Goal: Complete application form: Complete application form

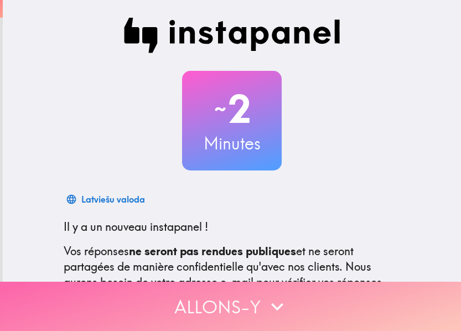
click at [170, 302] on button "Allons-y" at bounding box center [230, 306] width 461 height 49
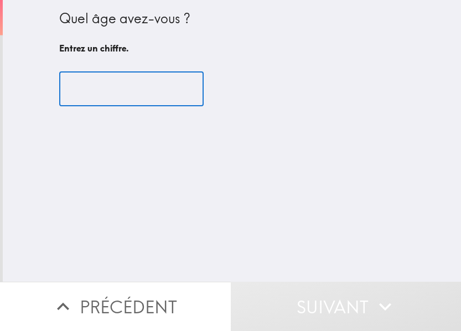
click at [79, 96] on input "number" at bounding box center [131, 89] width 144 height 34
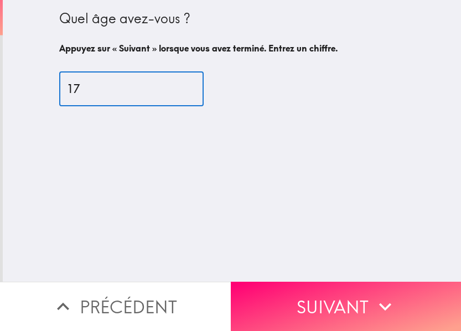
type input "17"
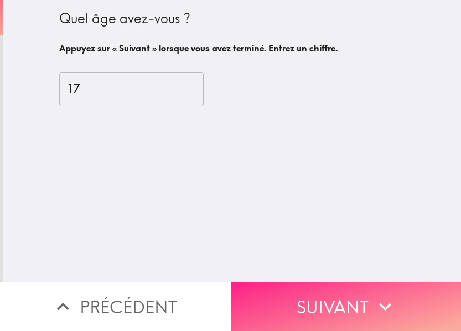
click at [367, 294] on button "Suivant" at bounding box center [346, 306] width 231 height 49
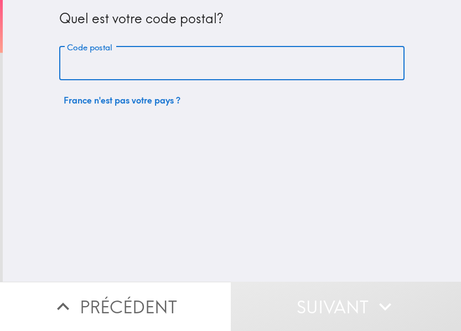
click at [198, 65] on input "Code postal" at bounding box center [231, 63] width 345 height 34
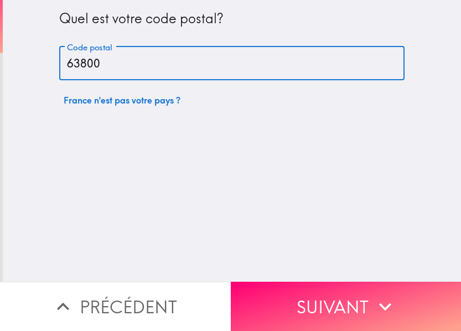
type input "63800"
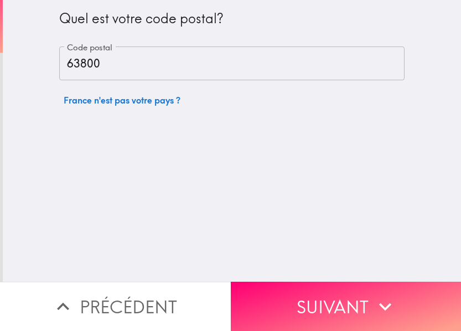
drag, startPoint x: 329, startPoint y: 289, endPoint x: 308, endPoint y: 299, distance: 24.0
click at [329, 289] on button "Suivant" at bounding box center [346, 306] width 231 height 49
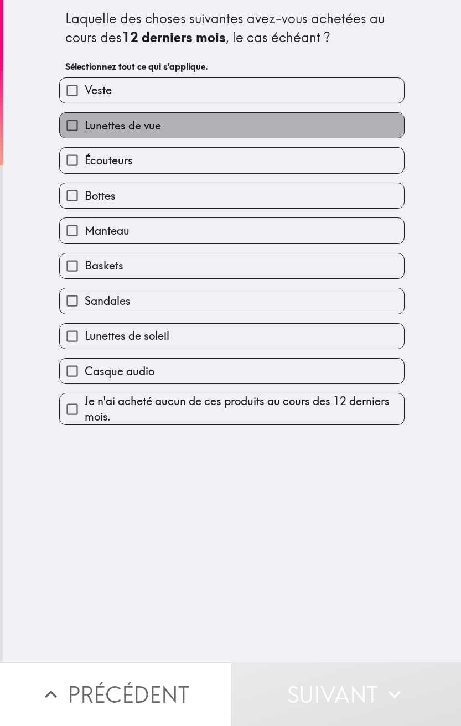
click at [148, 132] on span "Lunettes de vue" at bounding box center [123, 125] width 76 height 15
click at [85, 132] on input "Lunettes de vue" at bounding box center [72, 125] width 25 height 25
checkbox input "true"
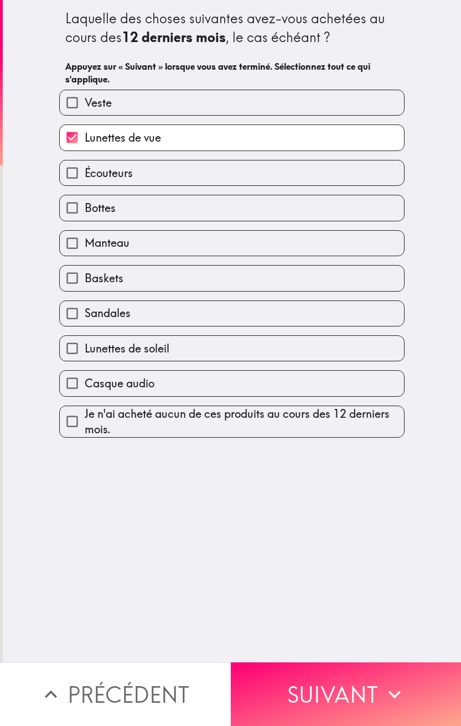
click at [126, 181] on label "Écouteurs" at bounding box center [232, 172] width 344 height 25
click at [85, 181] on input "Écouteurs" at bounding box center [72, 172] width 25 height 25
checkbox input "true"
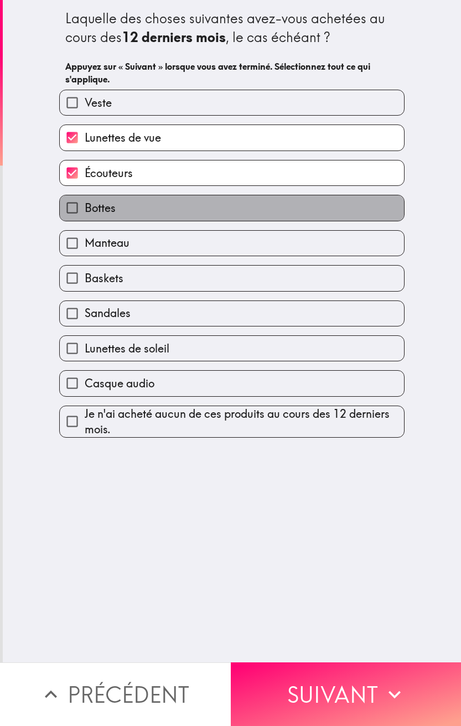
click at [126, 214] on label "Bottes" at bounding box center [232, 207] width 344 height 25
click at [85, 214] on input "Bottes" at bounding box center [72, 207] width 25 height 25
checkbox input "true"
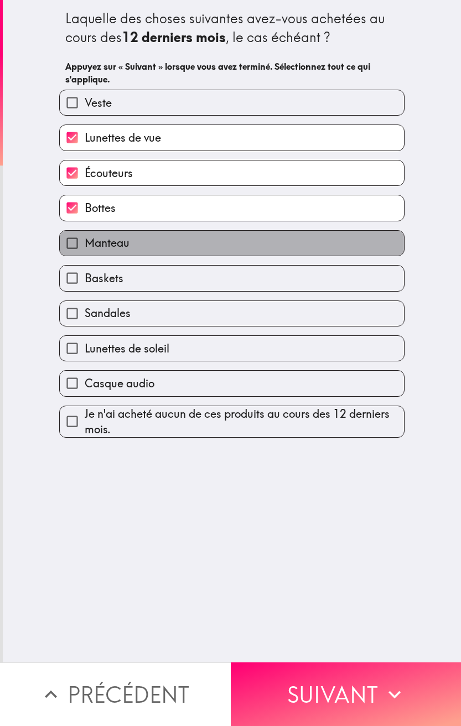
click at [132, 248] on label "Manteau" at bounding box center [232, 243] width 344 height 25
click at [85, 248] on input "Manteau" at bounding box center [72, 243] width 25 height 25
checkbox input "true"
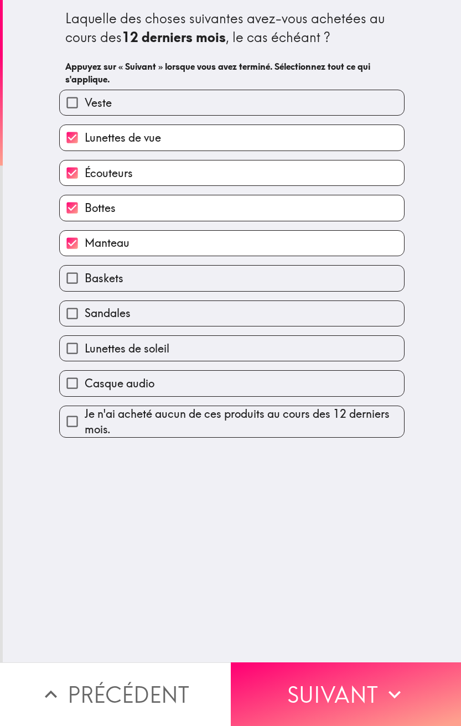
click at [122, 281] on label "Baskets" at bounding box center [232, 278] width 344 height 25
click at [85, 281] on input "Baskets" at bounding box center [72, 278] width 25 height 25
checkbox input "true"
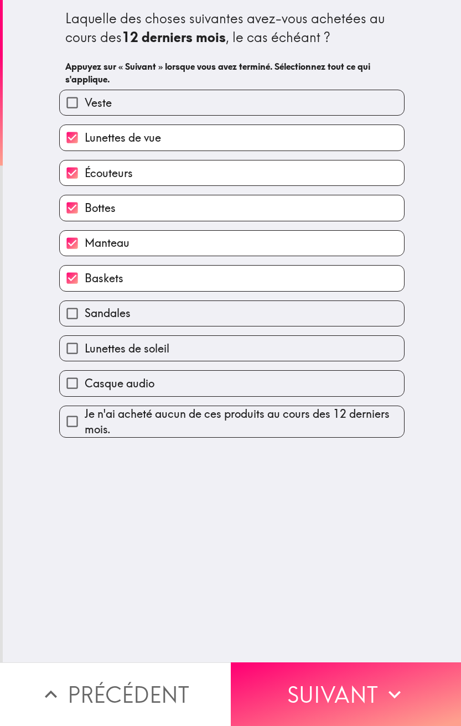
click at [127, 342] on span "Lunettes de soleil" at bounding box center [127, 348] width 85 height 15
click at [85, 342] on input "Lunettes de soleil" at bounding box center [72, 348] width 25 height 25
checkbox input "true"
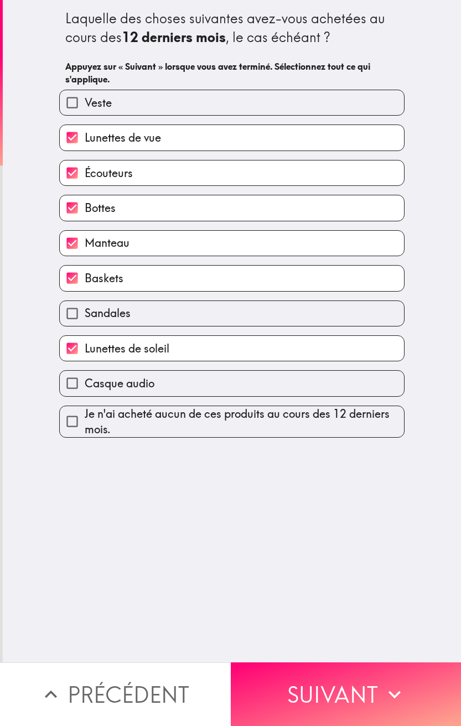
click at [382, 682] on icon "button" at bounding box center [394, 694] width 24 height 24
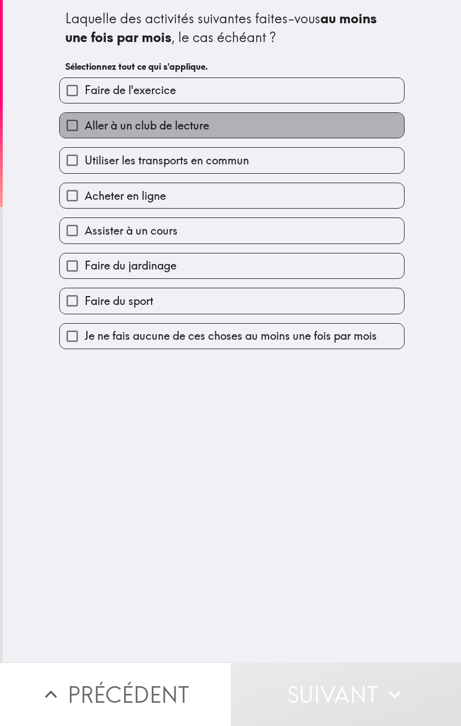
click at [169, 127] on span "Aller à un club de lecture" at bounding box center [147, 125] width 124 height 15
click at [85, 127] on input "Aller à un club de lecture" at bounding box center [72, 125] width 25 height 25
checkbox input "true"
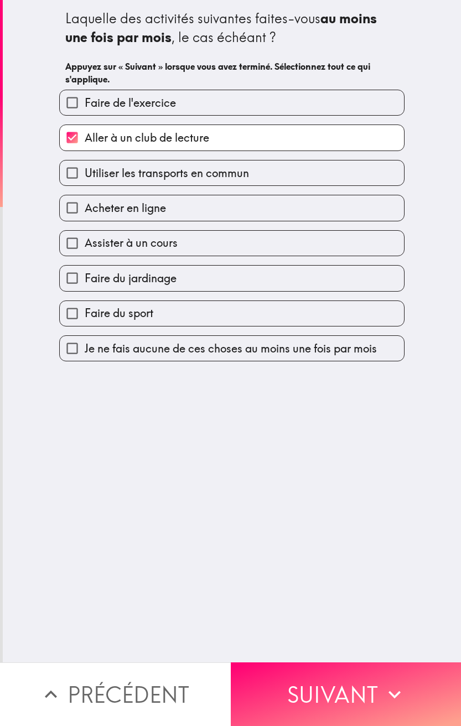
click at [143, 87] on div "Faire de l'exercice" at bounding box center [227, 98] width 354 height 35
click at [150, 113] on label "Faire de l'exercice" at bounding box center [232, 102] width 344 height 25
click at [85, 113] on input "Faire de l'exercice" at bounding box center [72, 102] width 25 height 25
checkbox input "true"
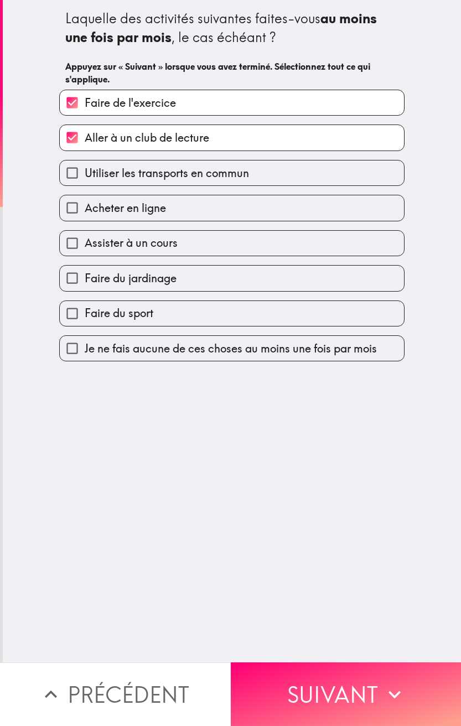
drag, startPoint x: 146, startPoint y: 174, endPoint x: 143, endPoint y: 203, distance: 29.0
click at [146, 174] on span "Utiliser les transports en commun" at bounding box center [167, 172] width 164 height 15
click at [85, 174] on input "Utiliser les transports en commun" at bounding box center [72, 172] width 25 height 25
checkbox input "true"
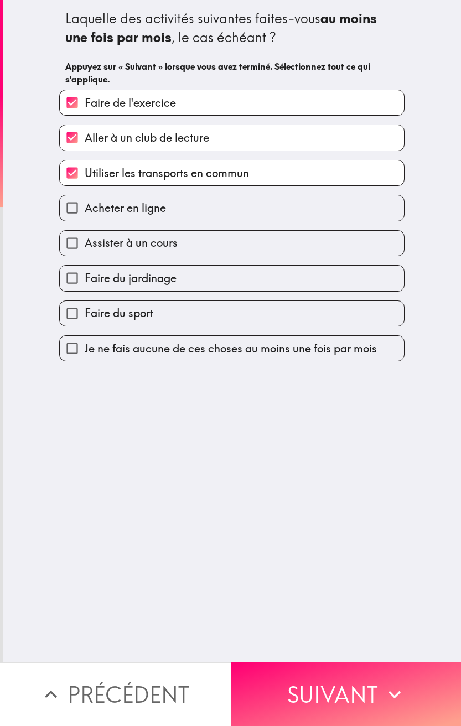
click at [141, 215] on span "Acheter en ligne" at bounding box center [125, 207] width 81 height 15
click at [85, 215] on input "Acheter en ligne" at bounding box center [72, 207] width 25 height 25
checkbox input "true"
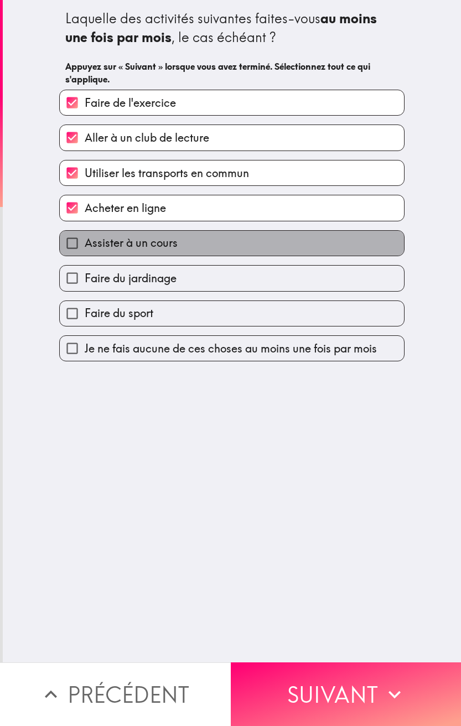
click at [141, 251] on span "Assister à un cours" at bounding box center [131, 242] width 93 height 15
click at [85, 251] on input "Assister à un cours" at bounding box center [72, 243] width 25 height 25
checkbox input "true"
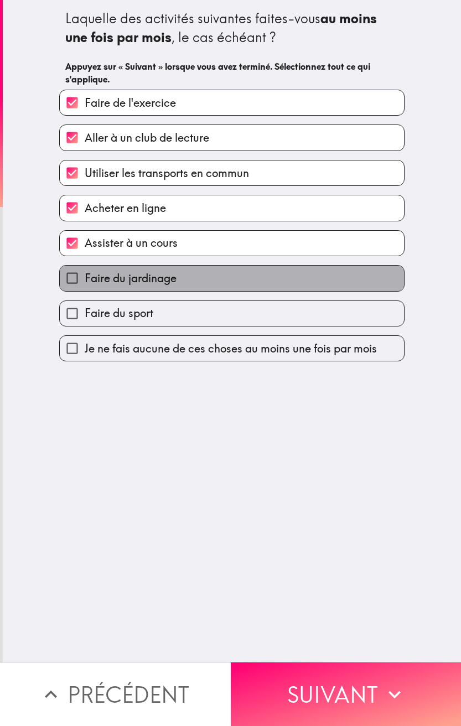
click at [139, 284] on span "Faire du jardinage" at bounding box center [131, 278] width 92 height 15
click at [85, 284] on input "Faire du jardinage" at bounding box center [72, 278] width 25 height 25
checkbox input "true"
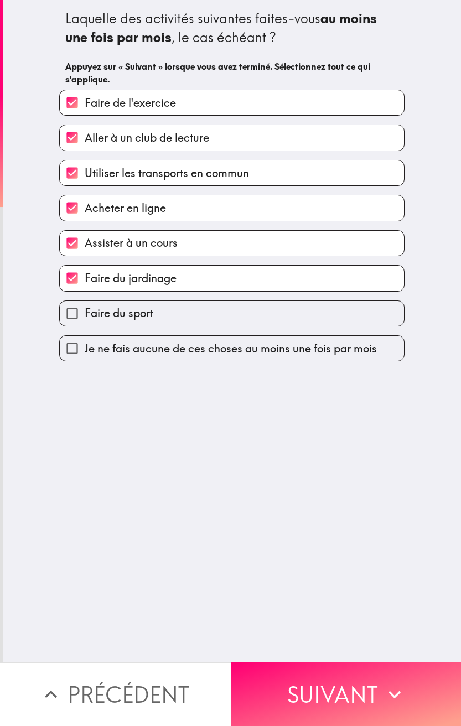
click at [138, 315] on span "Faire du sport" at bounding box center [119, 312] width 69 height 15
click at [85, 315] on input "Faire du sport" at bounding box center [72, 313] width 25 height 25
checkbox input "true"
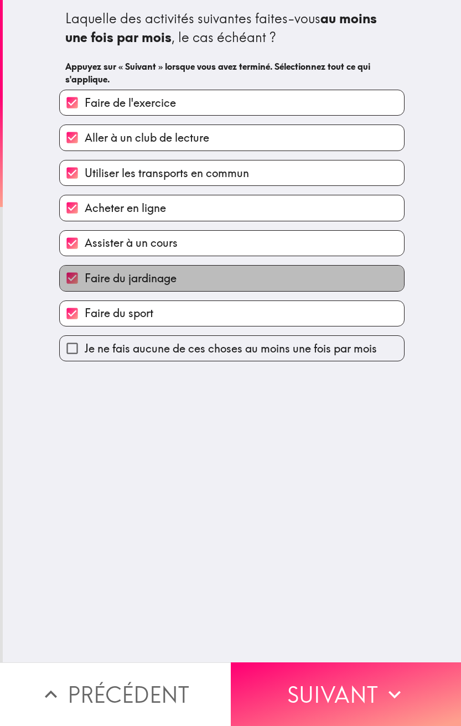
click at [177, 274] on label "Faire du jardinage" at bounding box center [232, 278] width 344 height 25
click at [85, 274] on input "Faire du jardinage" at bounding box center [72, 278] width 25 height 25
checkbox input "false"
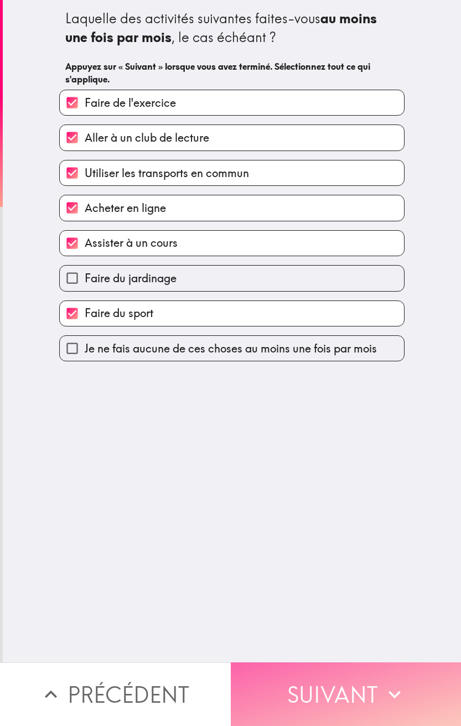
click at [425, 689] on button "Suivant" at bounding box center [346, 694] width 231 height 64
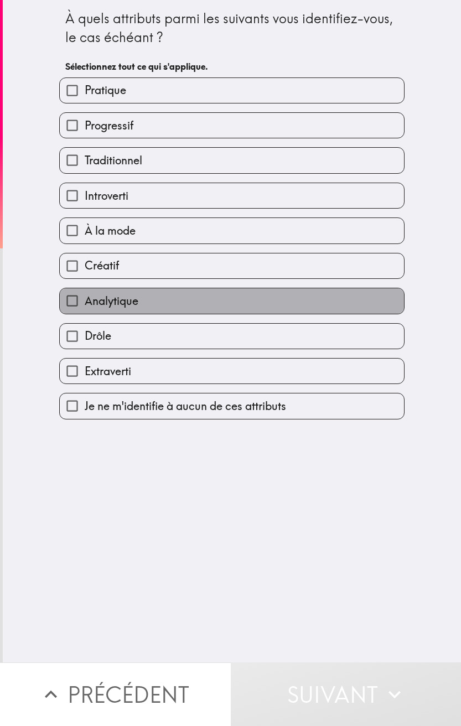
click at [152, 310] on label "Analytique" at bounding box center [232, 300] width 344 height 25
click at [85, 310] on input "Analytique" at bounding box center [72, 300] width 25 height 25
checkbox input "true"
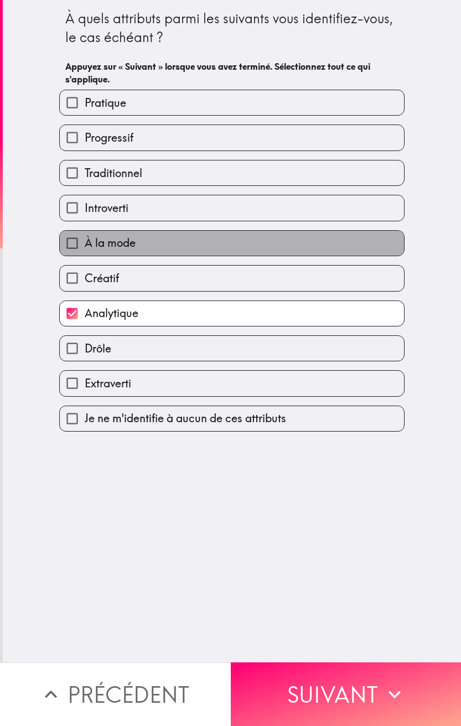
click at [144, 244] on label "À la mode" at bounding box center [232, 243] width 344 height 25
click at [85, 244] on input "À la mode" at bounding box center [72, 243] width 25 height 25
checkbox input "true"
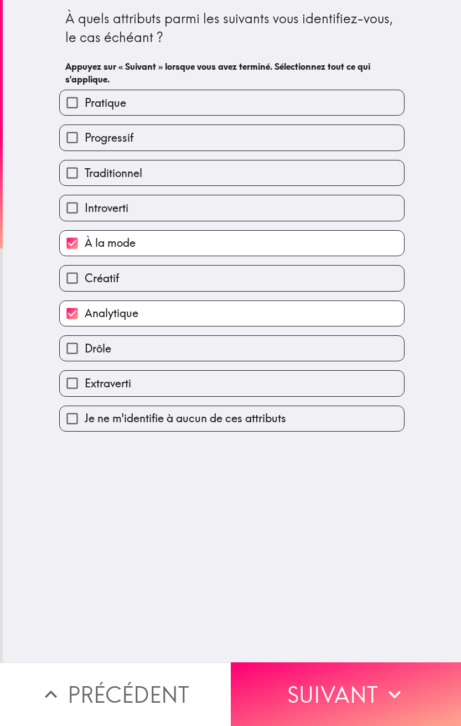
click at [141, 168] on label "Traditionnel" at bounding box center [232, 172] width 344 height 25
click at [85, 168] on input "Traditionnel" at bounding box center [72, 172] width 25 height 25
checkbox input "true"
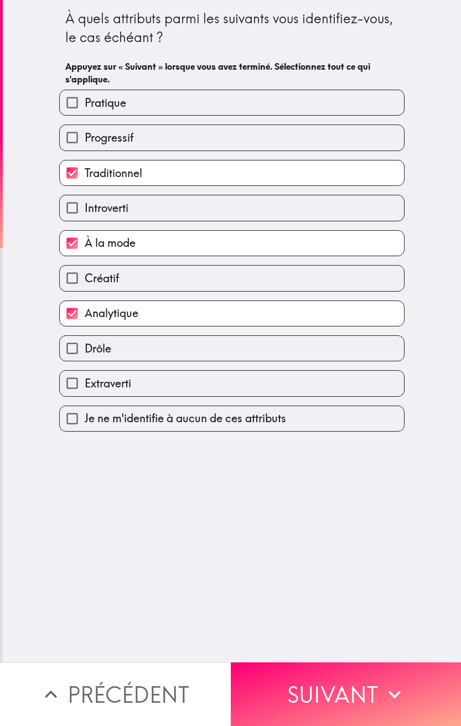
click at [140, 137] on label "Progressif" at bounding box center [232, 137] width 344 height 25
click at [85, 137] on input "Progressif" at bounding box center [72, 137] width 25 height 25
checkbox input "true"
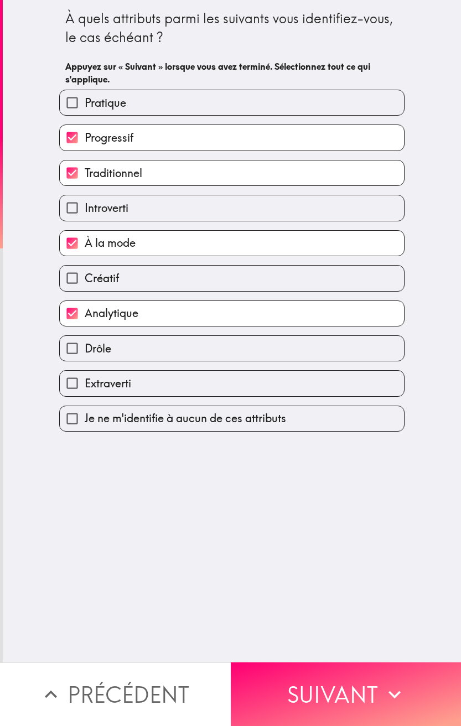
click at [154, 91] on label "Pratique" at bounding box center [232, 102] width 344 height 25
click at [85, 91] on input "Pratique" at bounding box center [72, 102] width 25 height 25
checkbox input "true"
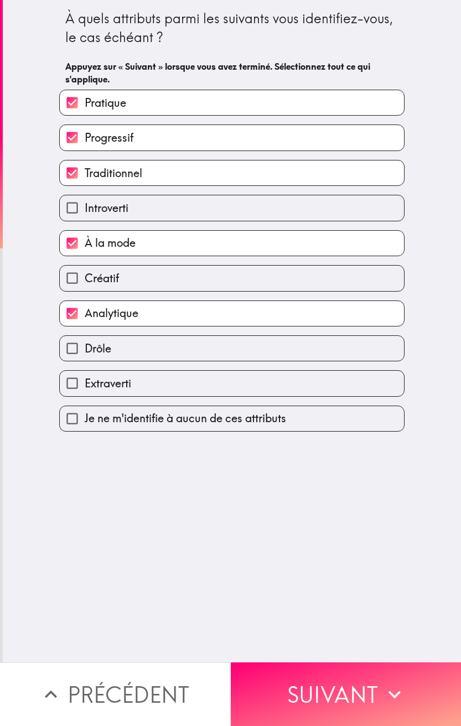
click at [154, 390] on label "Extraverti" at bounding box center [232, 383] width 344 height 25
click at [85, 390] on input "Extraverti" at bounding box center [72, 383] width 25 height 25
checkbox input "true"
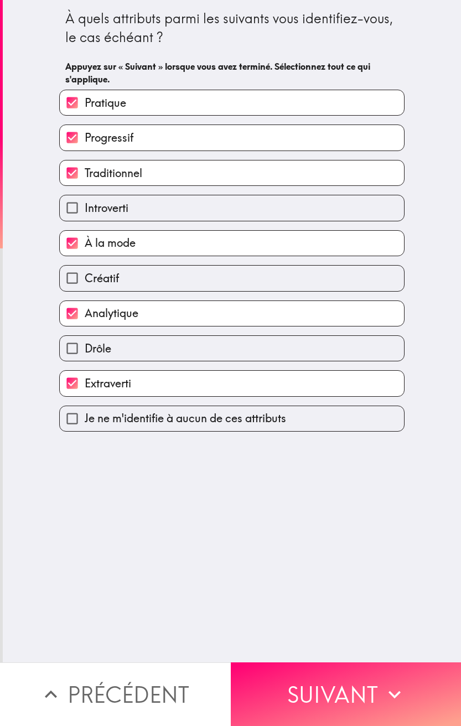
drag, startPoint x: 118, startPoint y: 173, endPoint x: 110, endPoint y: 153, distance: 21.6
click at [118, 173] on span "Traditionnel" at bounding box center [114, 172] width 58 height 15
click at [85, 173] on input "Traditionnel" at bounding box center [72, 172] width 25 height 25
checkbox input "false"
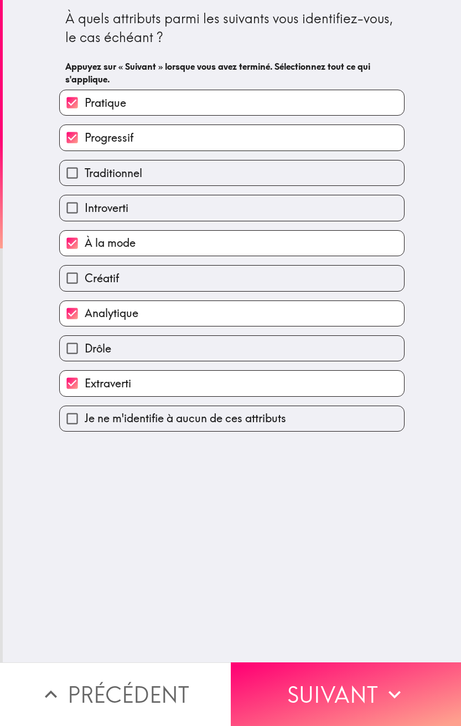
click at [102, 138] on span "Progressif" at bounding box center [109, 137] width 49 height 15
click at [85, 138] on input "Progressif" at bounding box center [72, 137] width 25 height 25
checkbox input "false"
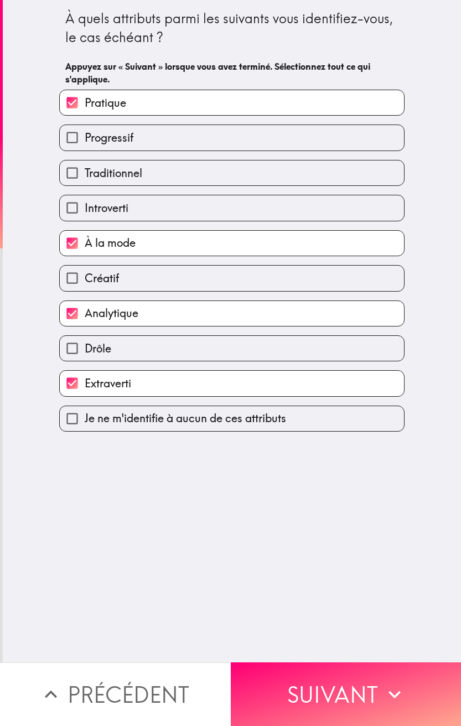
click at [113, 285] on label "Créatif" at bounding box center [232, 278] width 344 height 25
click at [85, 285] on input "Créatif" at bounding box center [72, 278] width 25 height 25
checkbox input "true"
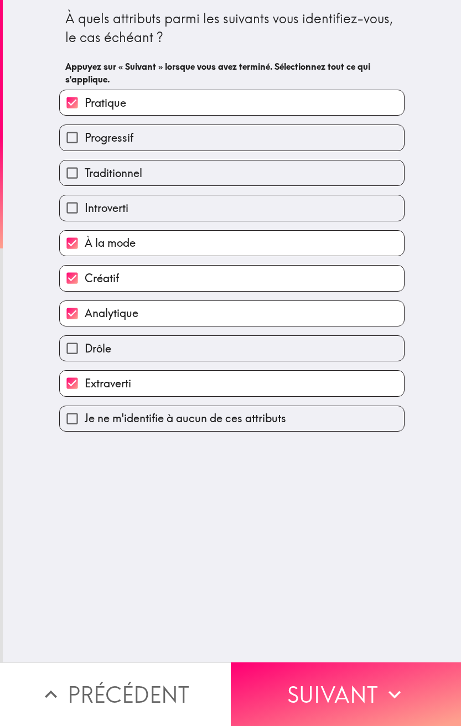
click at [320, 689] on button "Suivant" at bounding box center [346, 694] width 231 height 64
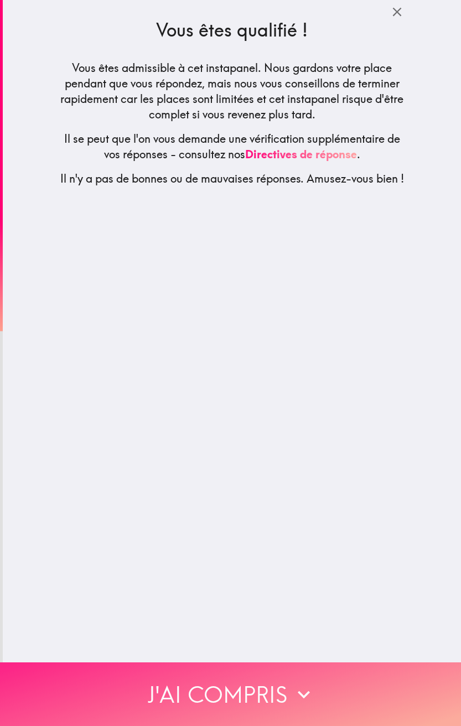
drag, startPoint x: 365, startPoint y: 698, endPoint x: 439, endPoint y: 696, distance: 74.2
click at [365, 698] on button "J'ai compris" at bounding box center [230, 694] width 461 height 64
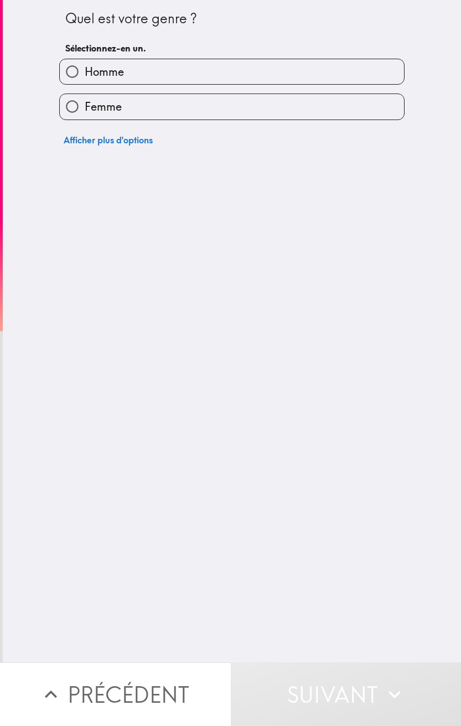
click at [351, 77] on label "Homme" at bounding box center [232, 71] width 344 height 25
click at [85, 77] on input "Homme" at bounding box center [72, 71] width 25 height 25
radio input "true"
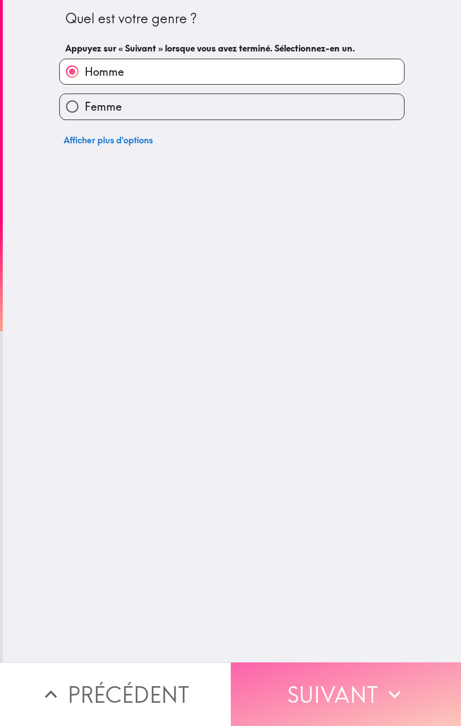
click at [392, 691] on icon "button" at bounding box center [394, 694] width 24 height 24
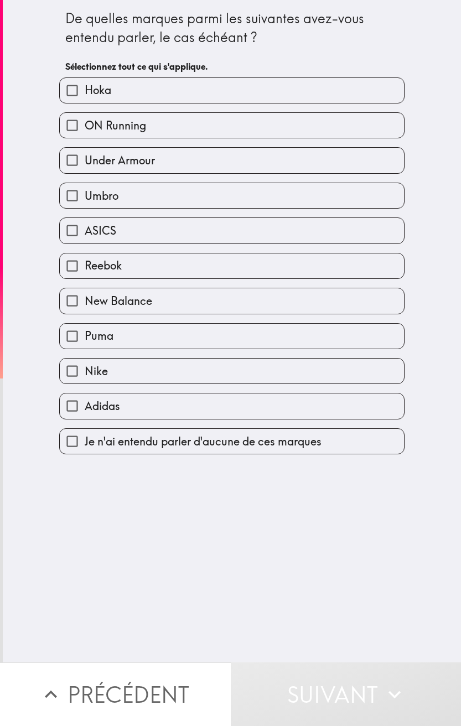
drag, startPoint x: 191, startPoint y: 131, endPoint x: 194, endPoint y: 149, distance: 18.4
click at [191, 131] on label "ON Running" at bounding box center [232, 125] width 344 height 25
click at [85, 131] on input "ON Running" at bounding box center [72, 125] width 25 height 25
checkbox input "true"
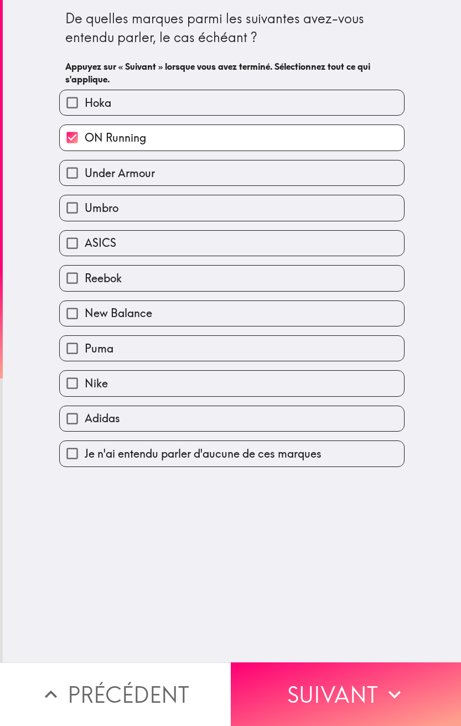
click at [194, 179] on label "Under Armour" at bounding box center [232, 172] width 344 height 25
click at [85, 179] on input "Under Armour" at bounding box center [72, 172] width 25 height 25
checkbox input "true"
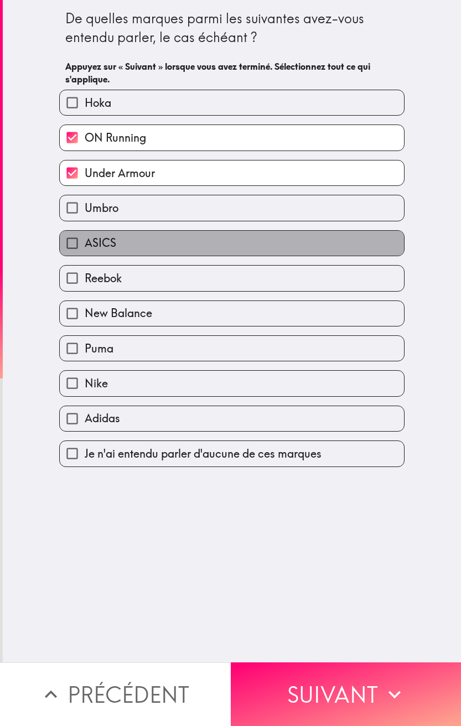
click at [184, 254] on label "ASICS" at bounding box center [232, 243] width 344 height 25
click at [85, 254] on input "ASICS" at bounding box center [72, 243] width 25 height 25
checkbox input "true"
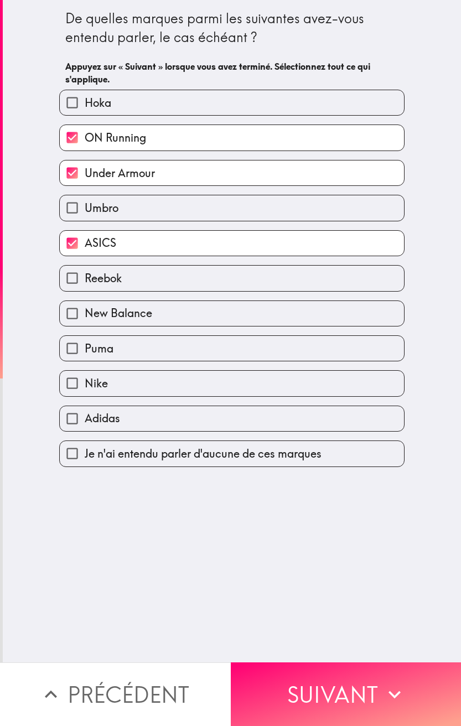
click at [182, 296] on div "New Balance" at bounding box center [227, 309] width 354 height 35
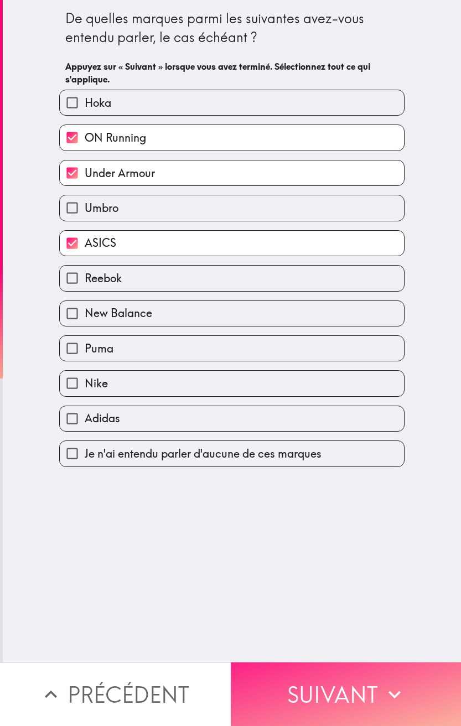
click at [351, 674] on button "Suivant" at bounding box center [346, 694] width 231 height 64
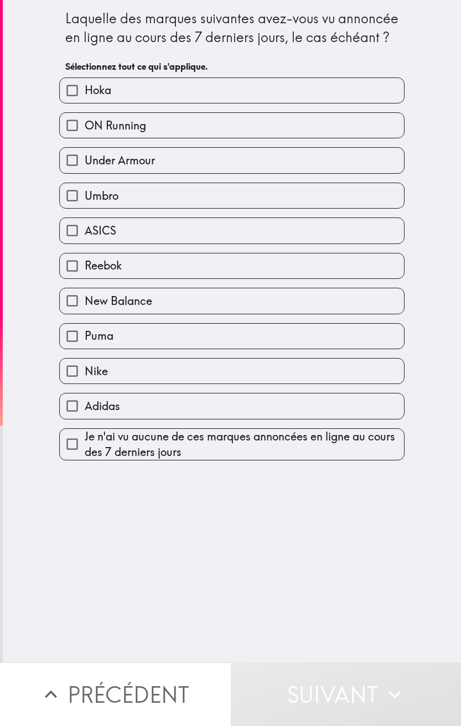
click at [173, 444] on span "Je n'ai vu aucune de ces marques annoncées en ligne au cours des 7 derniers jou…" at bounding box center [244, 444] width 319 height 31
click at [85, 444] on input "Je n'ai vu aucune de ces marques annoncées en ligne au cours des 7 derniers jou…" at bounding box center [72, 444] width 25 height 25
checkbox input "true"
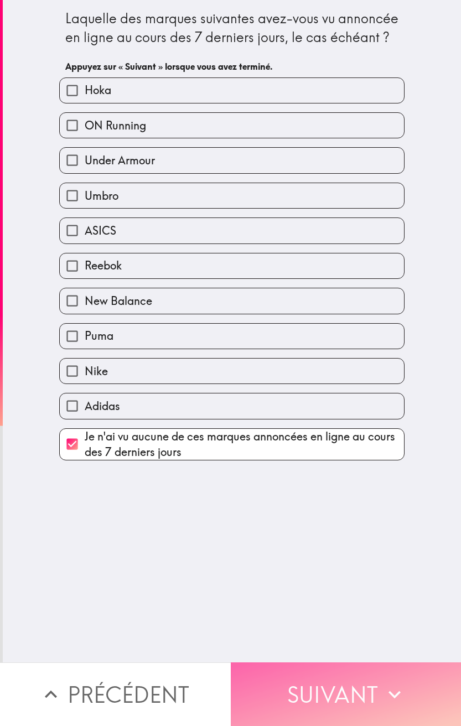
click at [373, 691] on button "Suivant" at bounding box center [346, 694] width 231 height 64
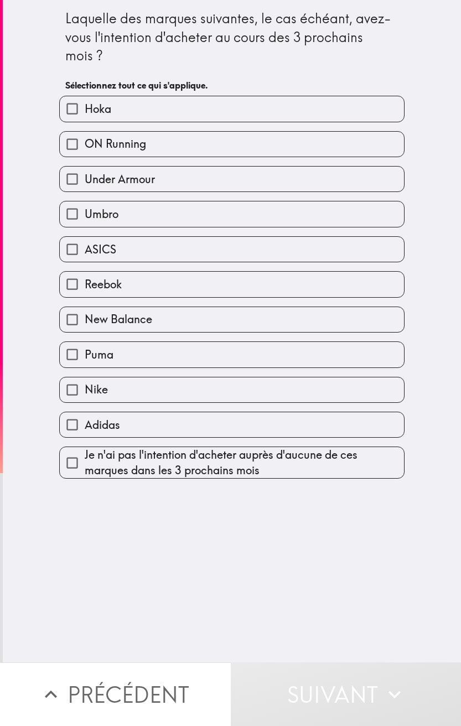
drag, startPoint x: 144, startPoint y: 315, endPoint x: 146, endPoint y: 295, distance: 19.9
click at [144, 315] on label "New Balance" at bounding box center [232, 319] width 344 height 25
click at [85, 315] on input "New Balance" at bounding box center [72, 319] width 25 height 25
checkbox input "true"
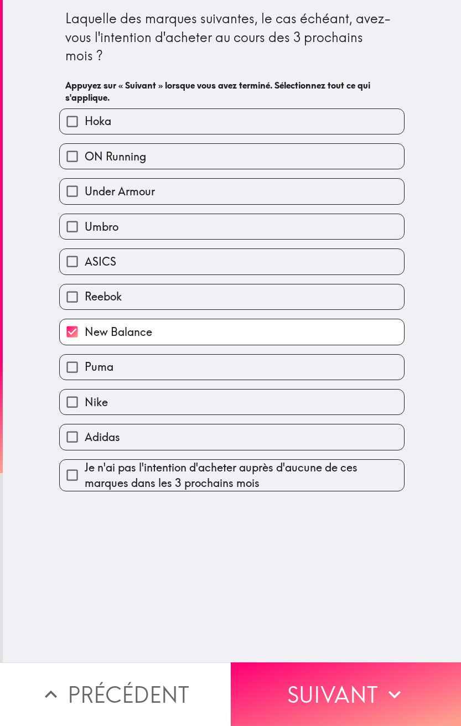
click at [132, 193] on span "Under Armour" at bounding box center [120, 191] width 70 height 15
click at [85, 193] on input "Under Armour" at bounding box center [72, 191] width 25 height 25
checkbox input "true"
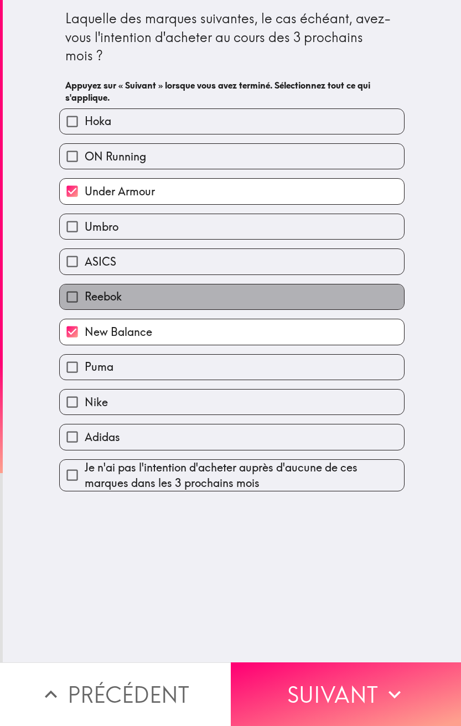
click at [143, 302] on label "Reebok" at bounding box center [232, 296] width 344 height 25
click at [85, 302] on input "Reebok" at bounding box center [72, 296] width 25 height 25
checkbox input "true"
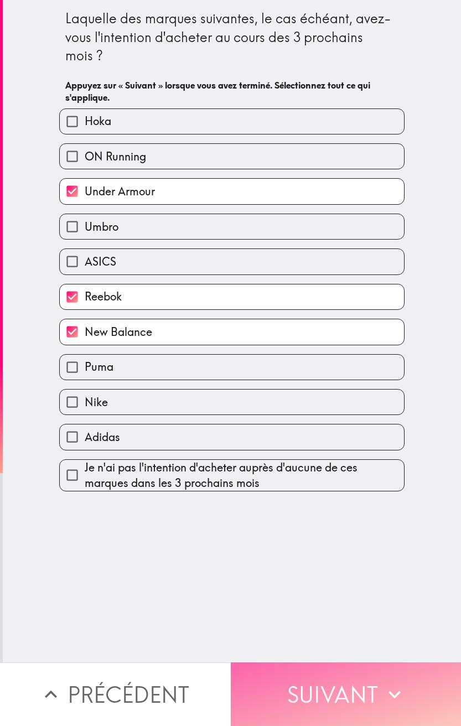
click at [369, 668] on button "Suivant" at bounding box center [346, 694] width 231 height 64
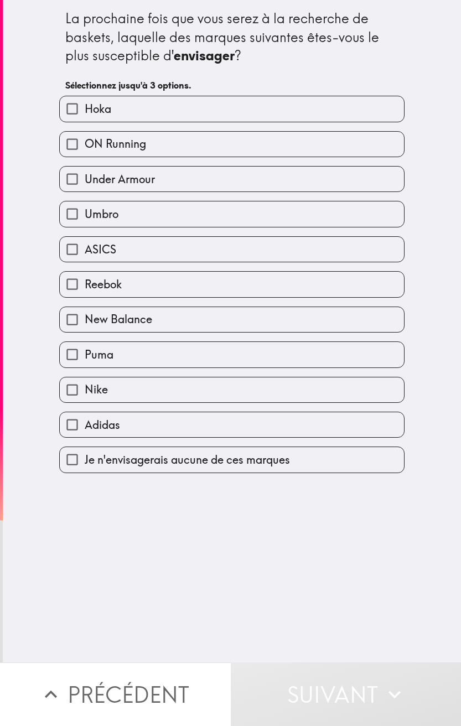
click at [173, 229] on div "ASICS" at bounding box center [227, 244] width 354 height 35
click at [152, 148] on label "ON Running" at bounding box center [232, 144] width 344 height 25
click at [85, 148] on input "ON Running" at bounding box center [72, 144] width 25 height 25
checkbox input "true"
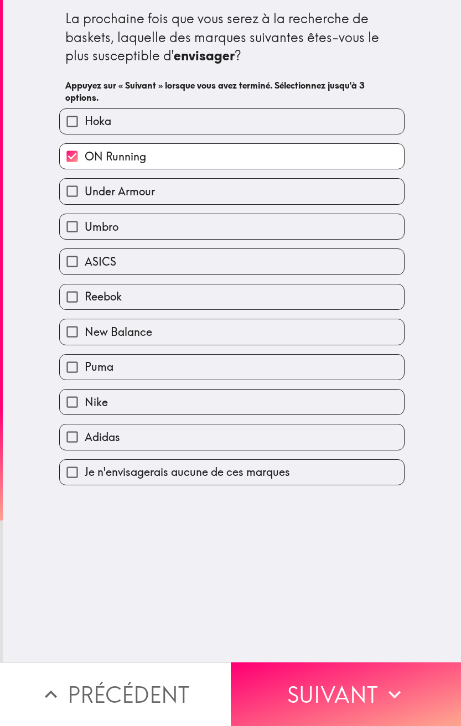
click at [155, 242] on div "ASICS" at bounding box center [227, 257] width 354 height 35
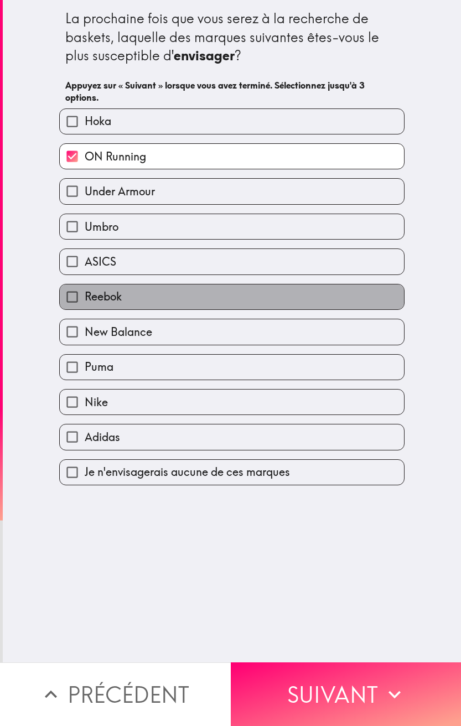
click at [156, 297] on label "Reebok" at bounding box center [232, 296] width 344 height 25
click at [85, 297] on input "Reebok" at bounding box center [72, 296] width 25 height 25
checkbox input "true"
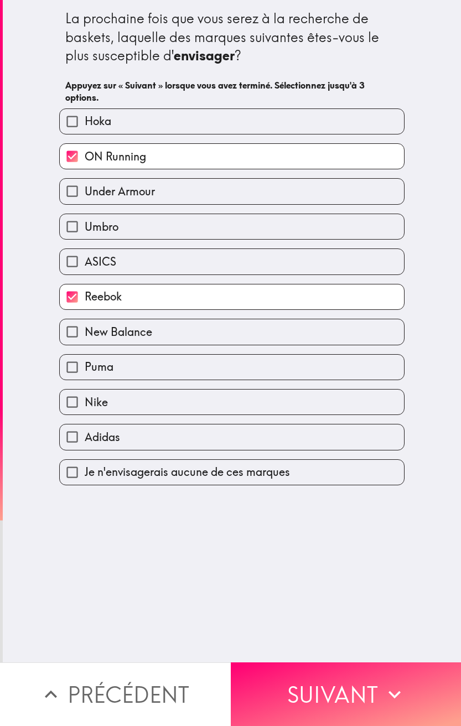
click at [159, 354] on div "Puma" at bounding box center [231, 367] width 345 height 26
click at [153, 376] on label "Puma" at bounding box center [232, 367] width 344 height 25
click at [85, 376] on input "Puma" at bounding box center [72, 367] width 25 height 25
checkbox input "true"
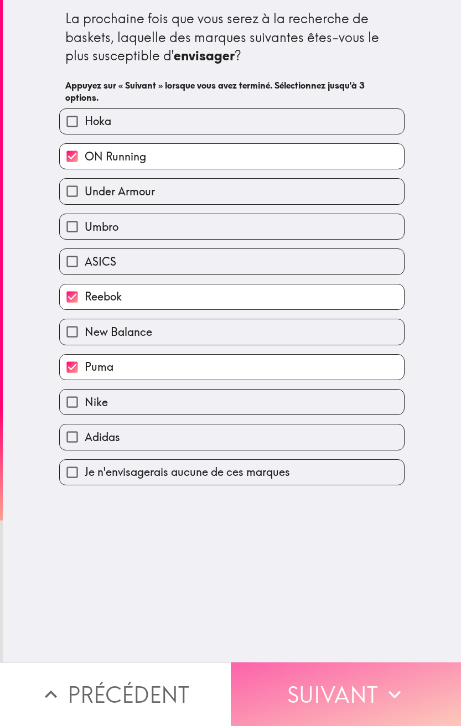
click at [353, 680] on button "Suivant" at bounding box center [346, 694] width 231 height 64
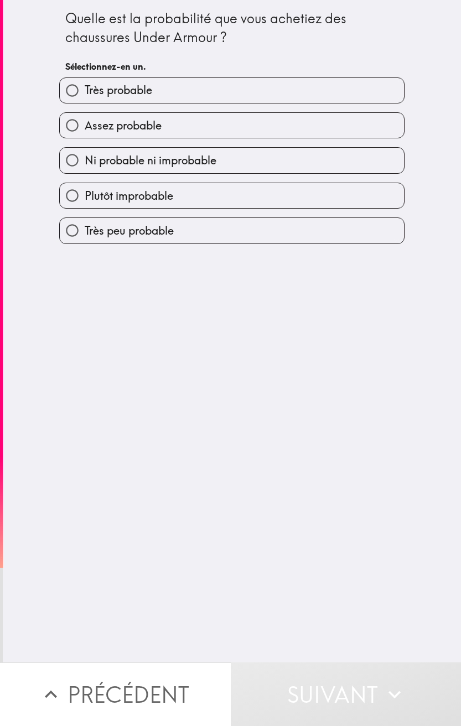
click at [155, 95] on label "Très probable" at bounding box center [232, 90] width 344 height 25
click at [85, 95] on input "Très probable" at bounding box center [72, 90] width 25 height 25
radio input "true"
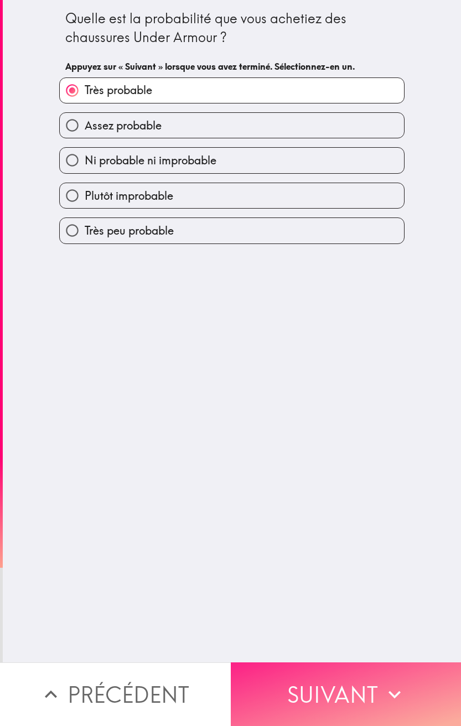
click at [347, 680] on button "Suivant" at bounding box center [346, 694] width 231 height 64
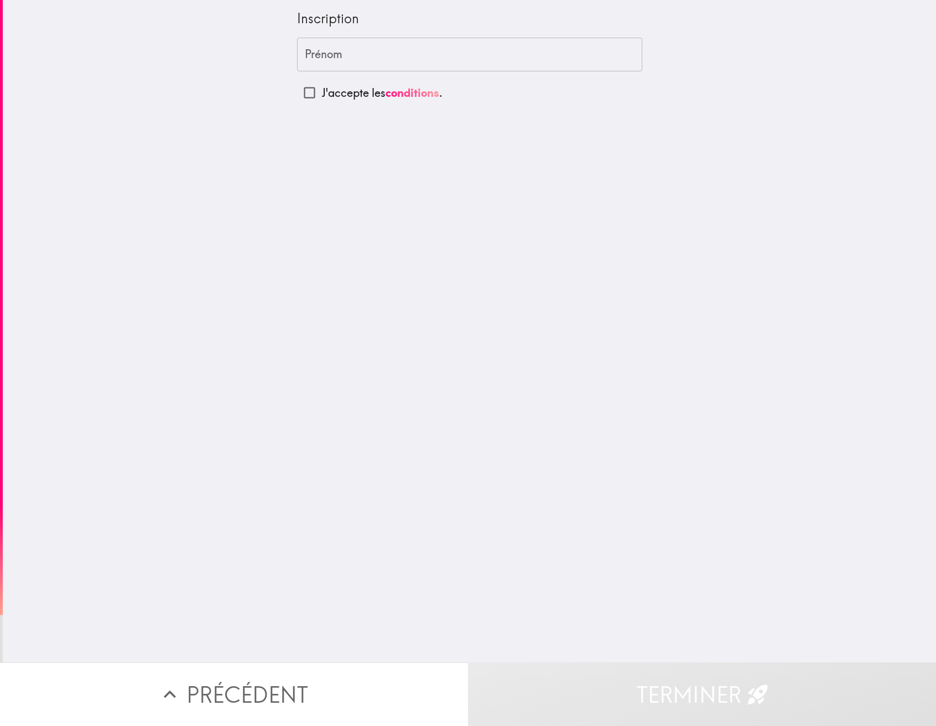
drag, startPoint x: 411, startPoint y: 376, endPoint x: 339, endPoint y: 254, distance: 141.6
click at [408, 377] on div "Inscription Prénom Prénom J'accepte les conditions ." at bounding box center [469, 331] width 933 height 662
click at [308, 94] on input "J'accepte les conditions ." at bounding box center [309, 92] width 25 height 25
click at [303, 92] on input "J'accepte les conditions ." at bounding box center [309, 92] width 25 height 25
checkbox input "false"
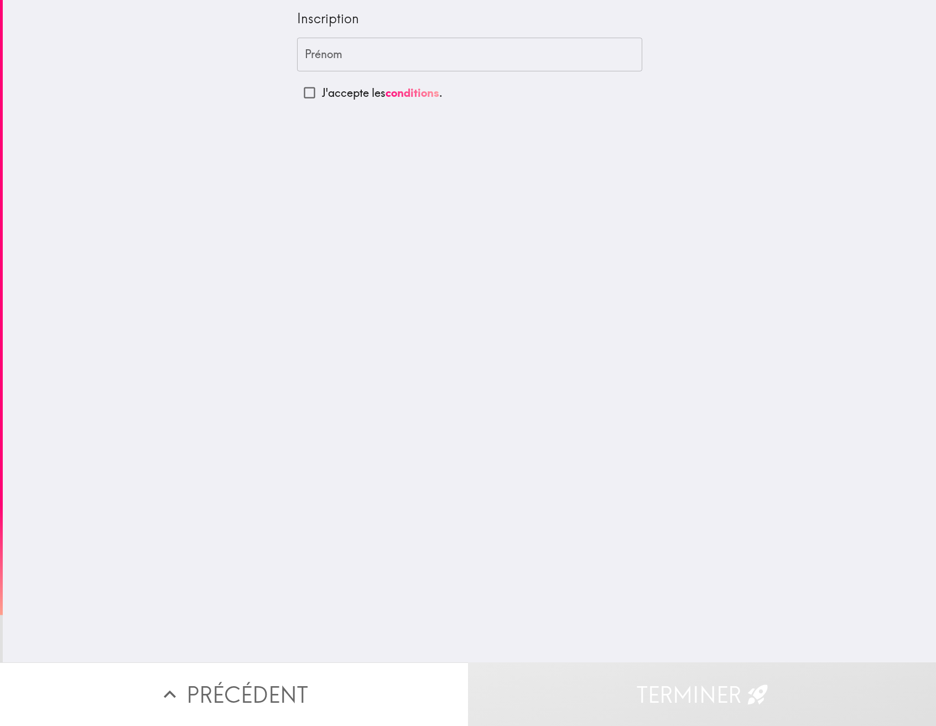
click at [460, 376] on div "Inscription Prénom Prénom J'accepte les conditions ." at bounding box center [469, 331] width 933 height 662
click at [460, 184] on div "Inscription Prénom Prénom J'accepte les conditions ." at bounding box center [469, 331] width 933 height 662
click at [336, 61] on input "Prénom" at bounding box center [469, 55] width 345 height 34
drag, startPoint x: 72, startPoint y: 150, endPoint x: 142, endPoint y: 145, distance: 69.9
click at [72, 150] on div "Inscription Prénom Prénom J'accepte les conditions ." at bounding box center [469, 331] width 933 height 662
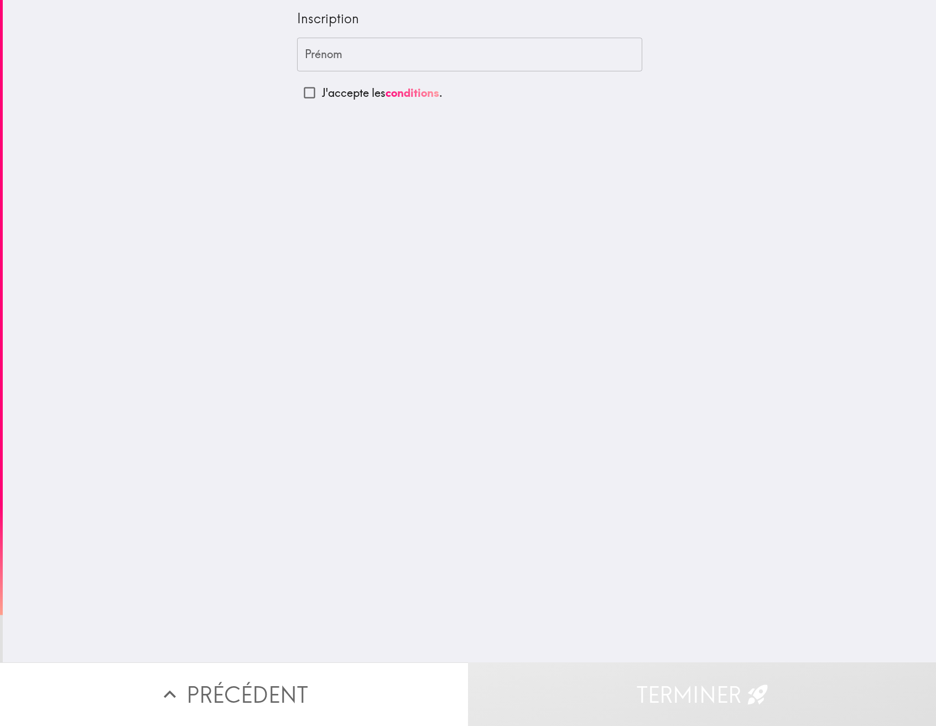
click at [427, 54] on input "Prénom" at bounding box center [469, 55] width 345 height 34
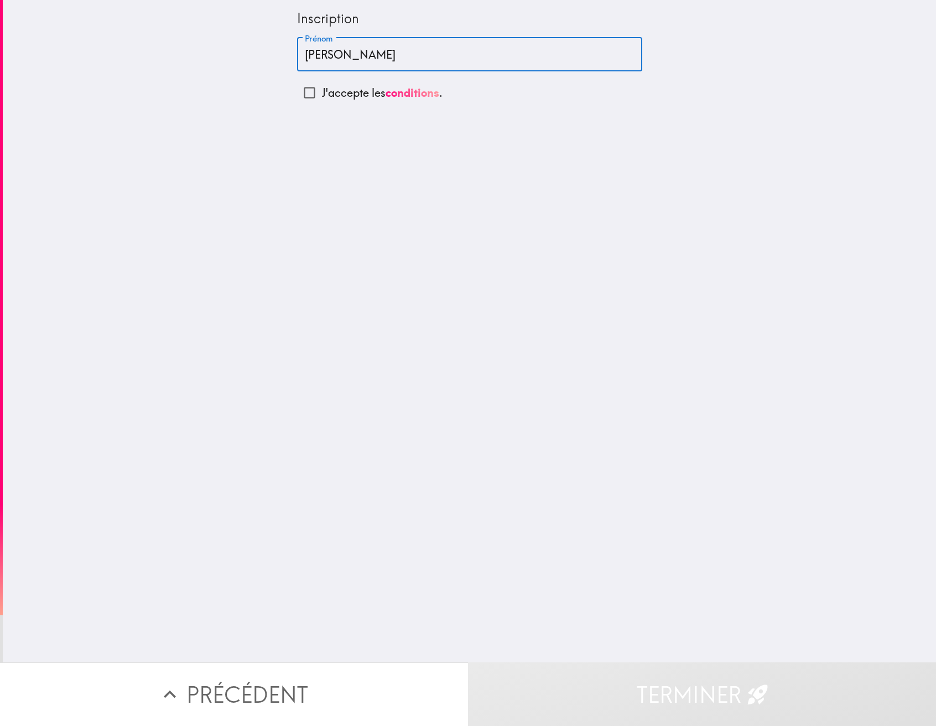
type input "[PERSON_NAME]"
click at [304, 91] on input "J'accepte les conditions ." at bounding box center [309, 92] width 25 height 25
checkbox input "true"
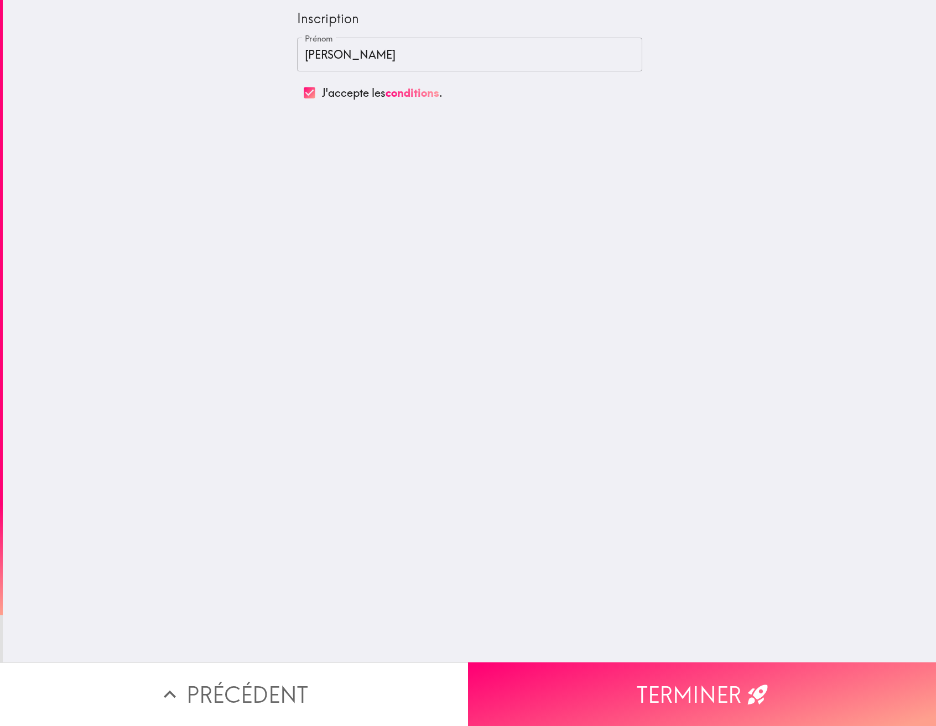
click at [460, 679] on button "Terminer" at bounding box center [702, 694] width 468 height 64
